Goal: Browse casually: Explore the website without a specific task or goal

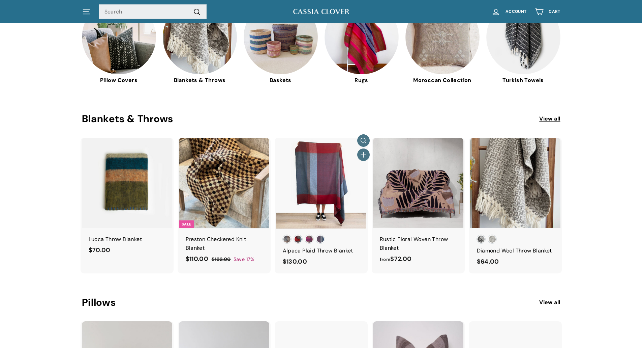
scroll to position [270, 0]
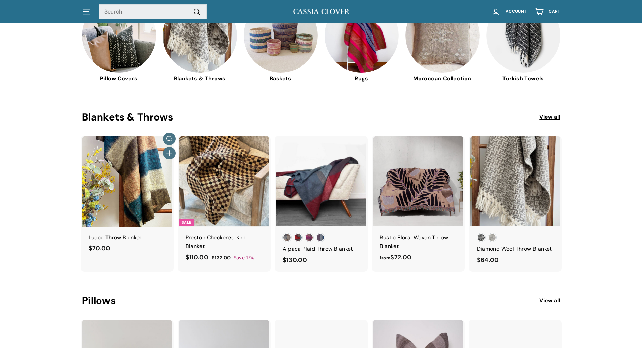
click at [118, 239] on div "Lucca Throw Blanket" at bounding box center [127, 237] width 77 height 9
click at [129, 180] on img at bounding box center [127, 181] width 90 height 90
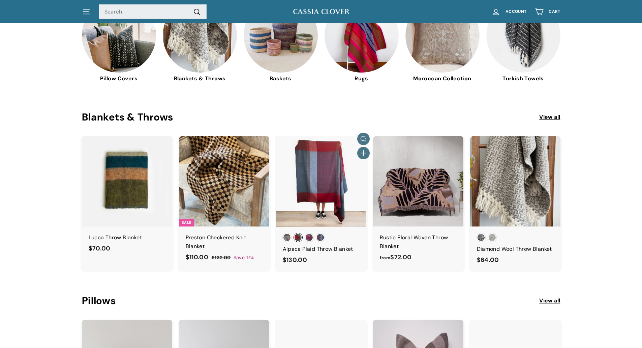
click at [326, 196] on div at bounding box center [321, 181] width 91 height 91
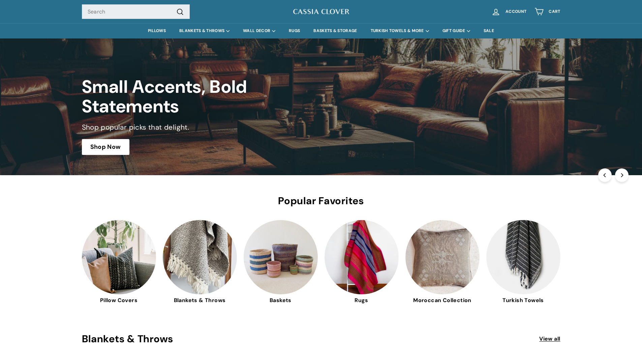
scroll to position [0, 0]
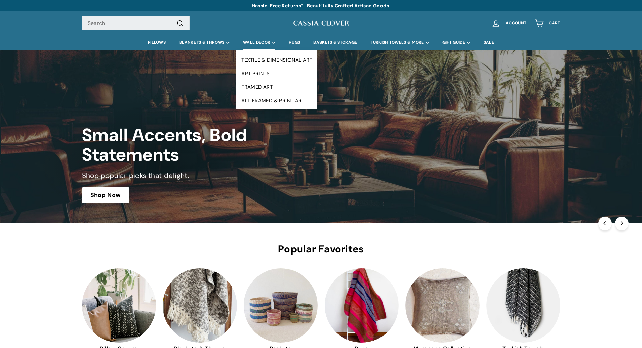
click at [261, 71] on link "ART PRINTS" at bounding box center [276, 73] width 81 height 13
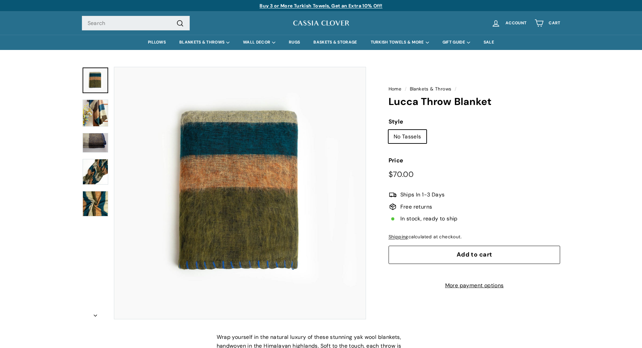
click at [90, 195] on img at bounding box center [96, 203] width 26 height 25
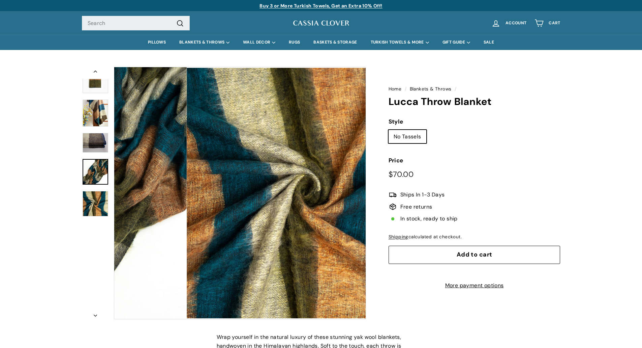
click at [93, 164] on img at bounding box center [96, 172] width 26 height 26
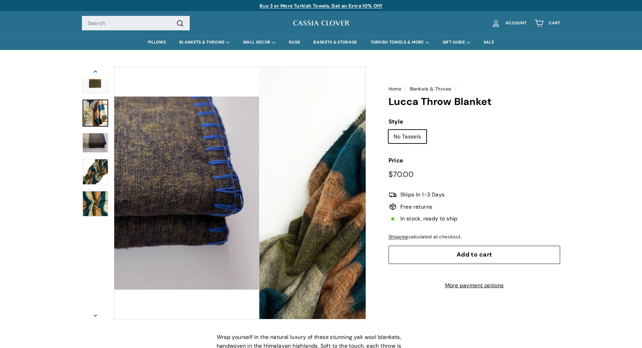
drag, startPoint x: 123, startPoint y: 140, endPoint x: 92, endPoint y: 117, distance: 38.0
click at [92, 117] on link at bounding box center [96, 112] width 26 height 27
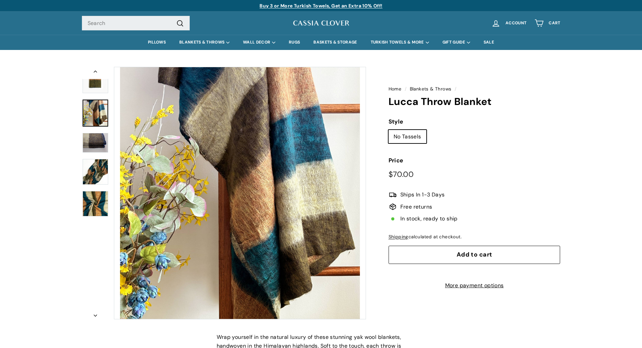
click at [288, 228] on button "Zoom" at bounding box center [240, 193] width 252 height 252
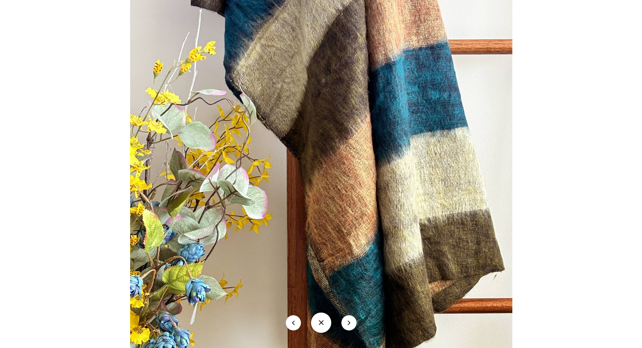
click at [349, 187] on img at bounding box center [321, 181] width 382 height 401
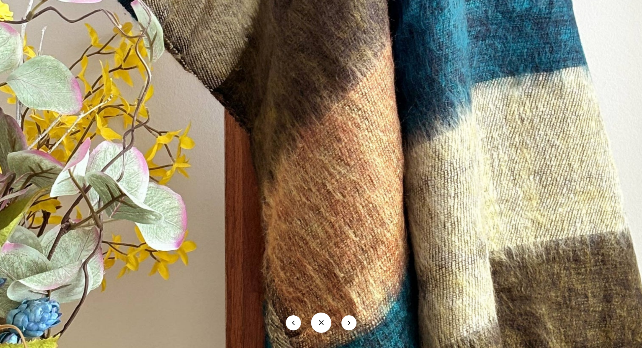
click at [348, 187] on img at bounding box center [293, 175] width 765 height 802
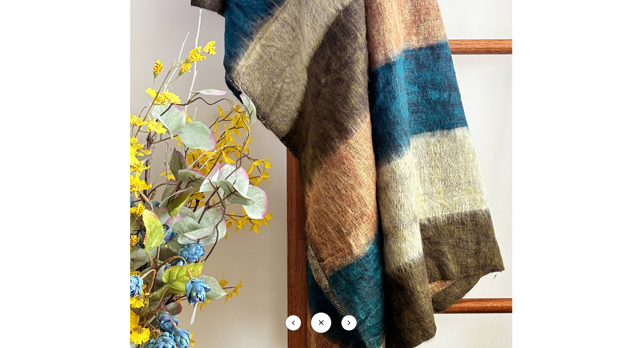
click at [348, 187] on img at bounding box center [321, 181] width 382 height 401
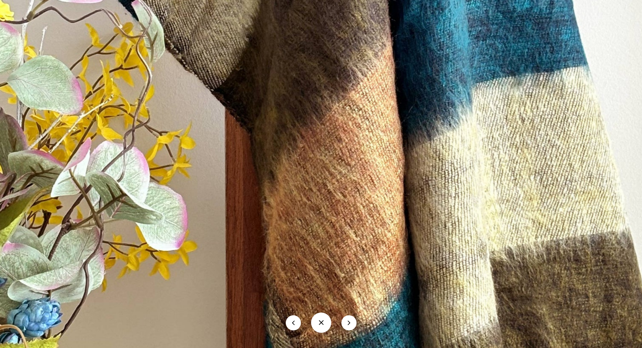
click at [348, 187] on img at bounding box center [294, 175] width 765 height 802
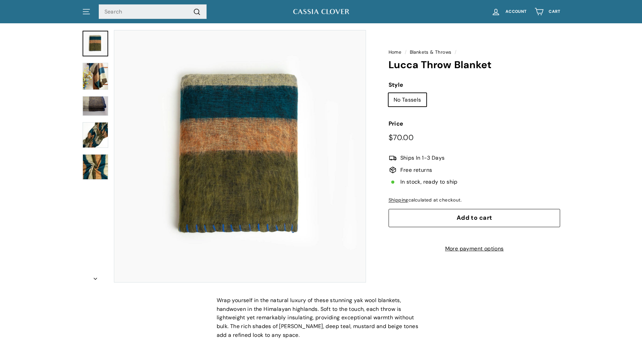
scroll to position [34, 0]
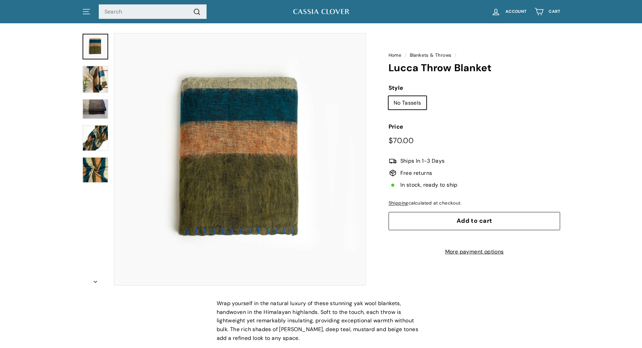
click at [95, 99] on img at bounding box center [96, 109] width 26 height 20
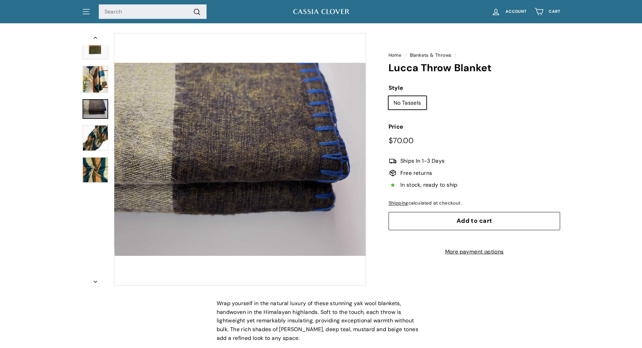
click at [94, 88] on img at bounding box center [96, 79] width 26 height 27
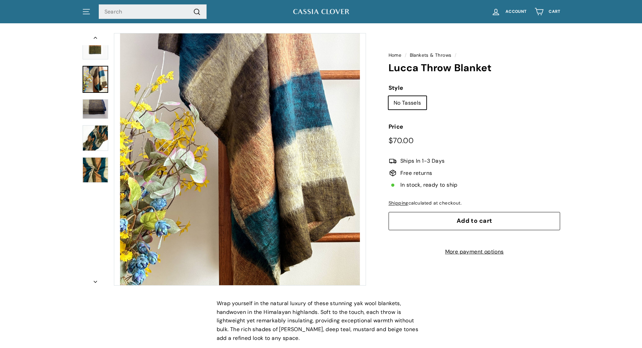
click at [95, 63] on div at bounding box center [95, 159] width 27 height 252
click at [97, 54] on img at bounding box center [96, 47] width 26 height 26
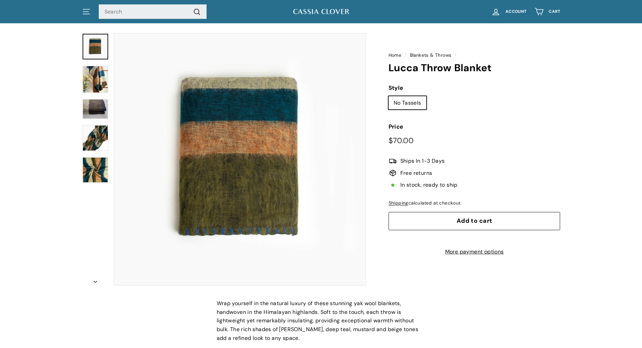
click at [82, 97] on div at bounding box center [95, 159] width 27 height 252
click at [92, 119] on div at bounding box center [95, 159] width 27 height 252
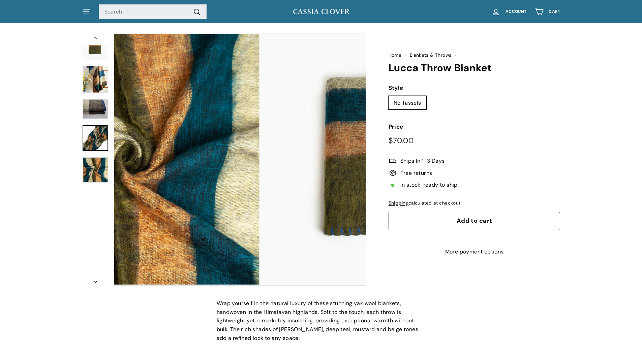
click at [93, 140] on img at bounding box center [96, 138] width 26 height 26
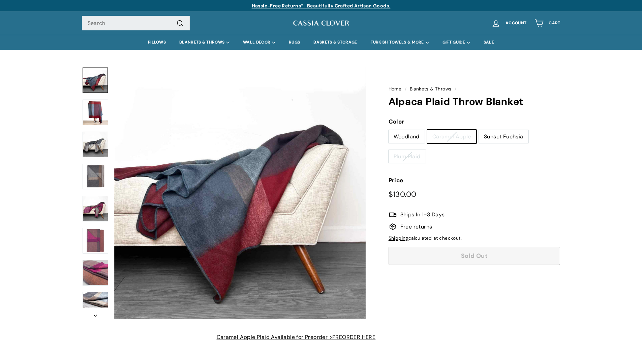
click at [100, 116] on img at bounding box center [96, 112] width 26 height 26
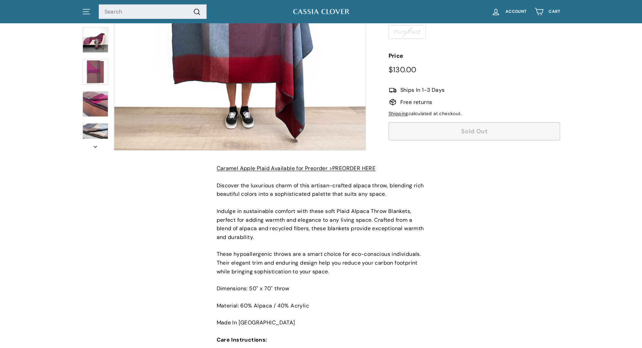
scroll to position [202, 0]
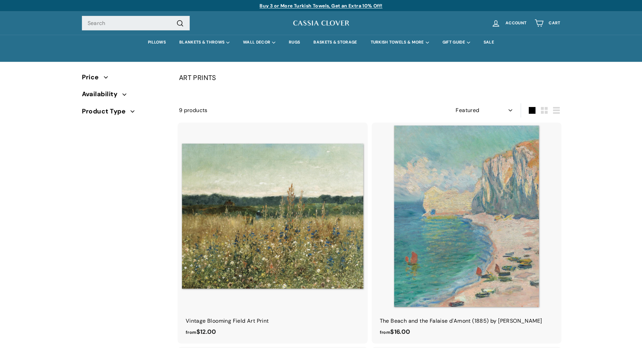
select select "manual"
click at [299, 40] on link "RUGS" at bounding box center [294, 42] width 25 height 15
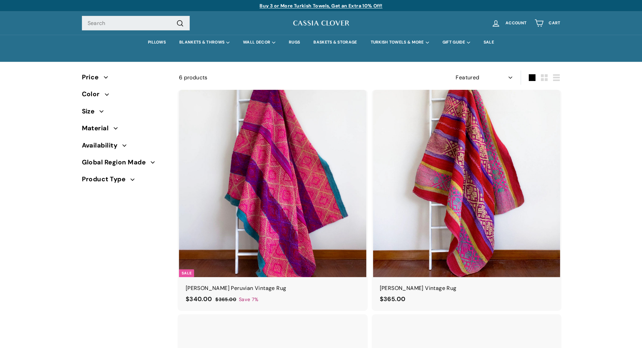
select select "manual"
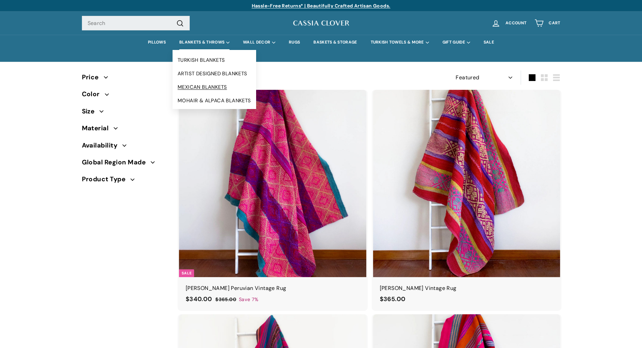
click at [200, 86] on link "MEXICAN BLANKETS" at bounding box center [215, 86] width 84 height 13
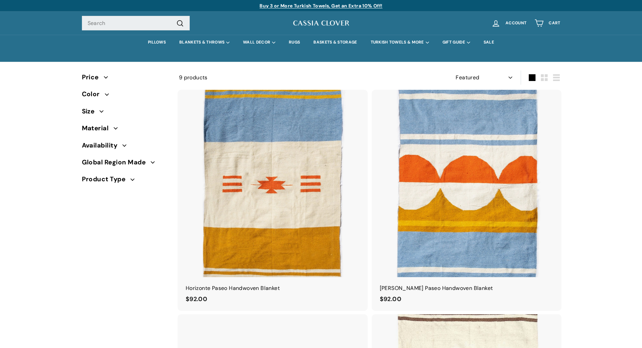
select select "manual"
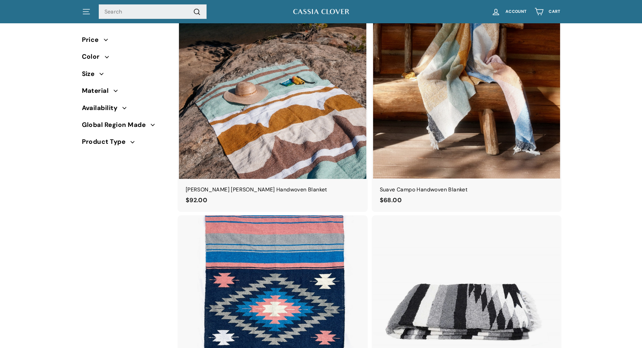
scroll to position [540, 0]
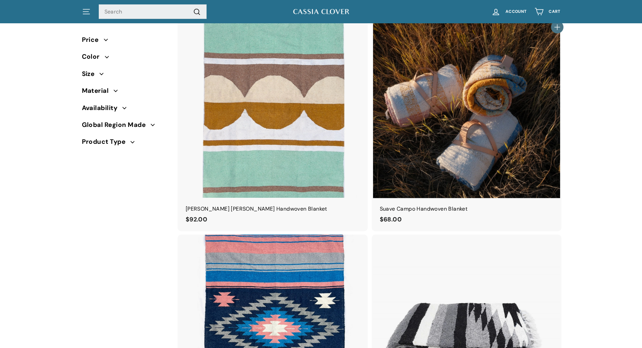
click at [462, 137] on img at bounding box center [467, 104] width 188 height 188
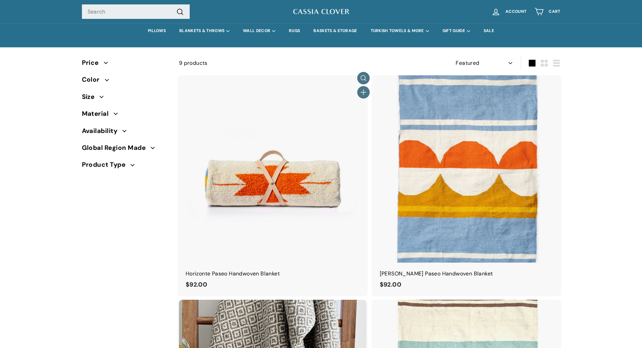
scroll to position [0, 0]
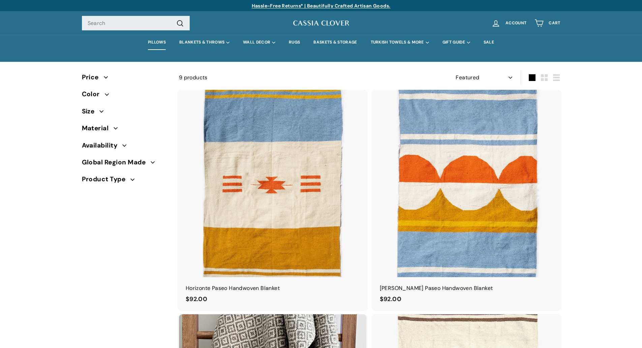
click at [161, 44] on link "PILLOWS" at bounding box center [156, 42] width 31 height 15
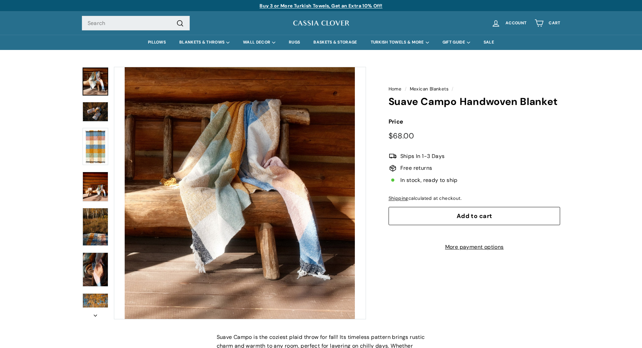
click at [109, 162] on div at bounding box center [224, 193] width 284 height 252
click at [96, 153] on img at bounding box center [96, 146] width 26 height 37
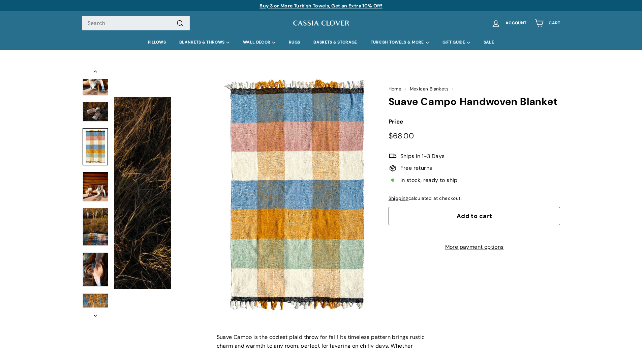
scroll to position [10, 0]
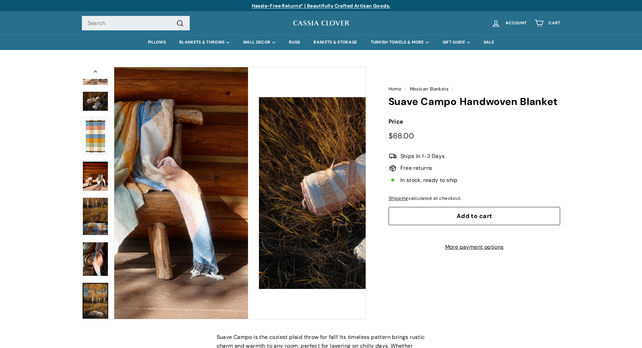
click at [88, 297] on img at bounding box center [96, 300] width 26 height 35
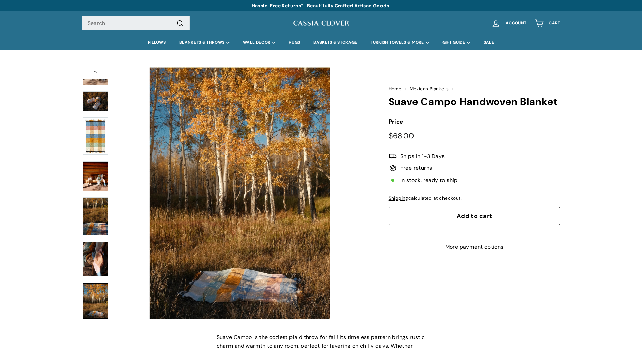
click at [88, 259] on img at bounding box center [96, 259] width 26 height 34
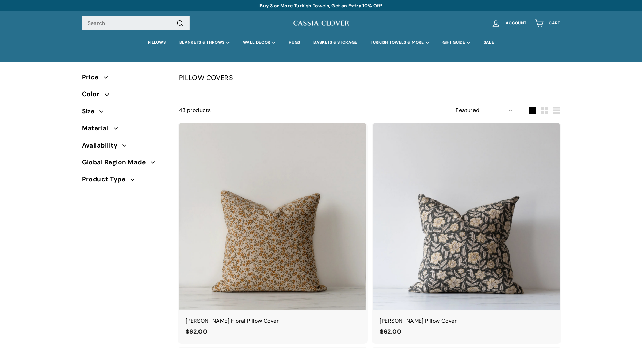
select select "manual"
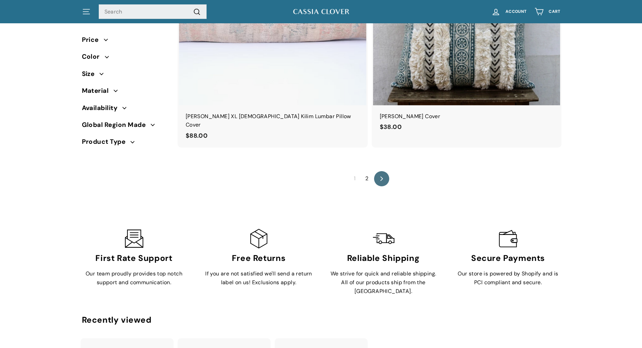
scroll to position [4586, 0]
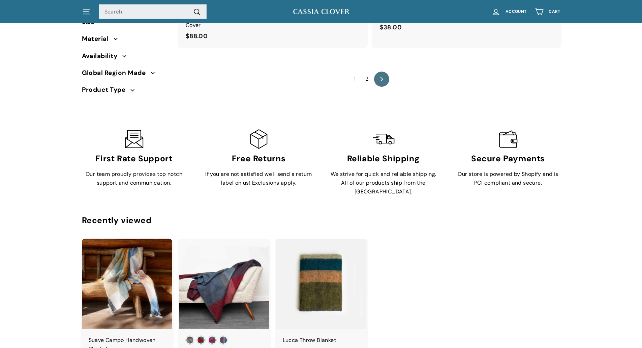
click at [368, 74] on link "2" at bounding box center [367, 79] width 11 height 11
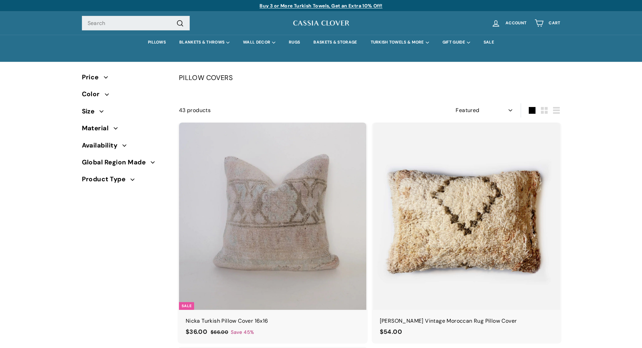
select select "manual"
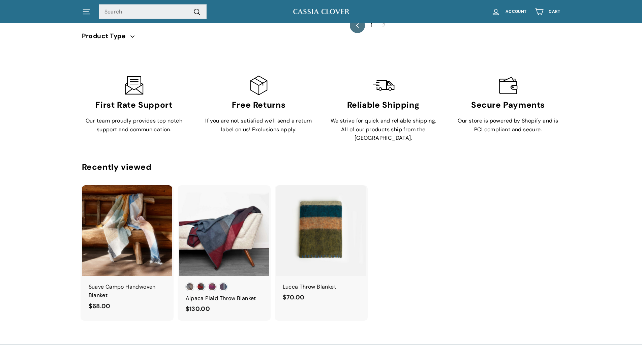
scroll to position [405, 0]
